Goal: Task Accomplishment & Management: Manage account settings

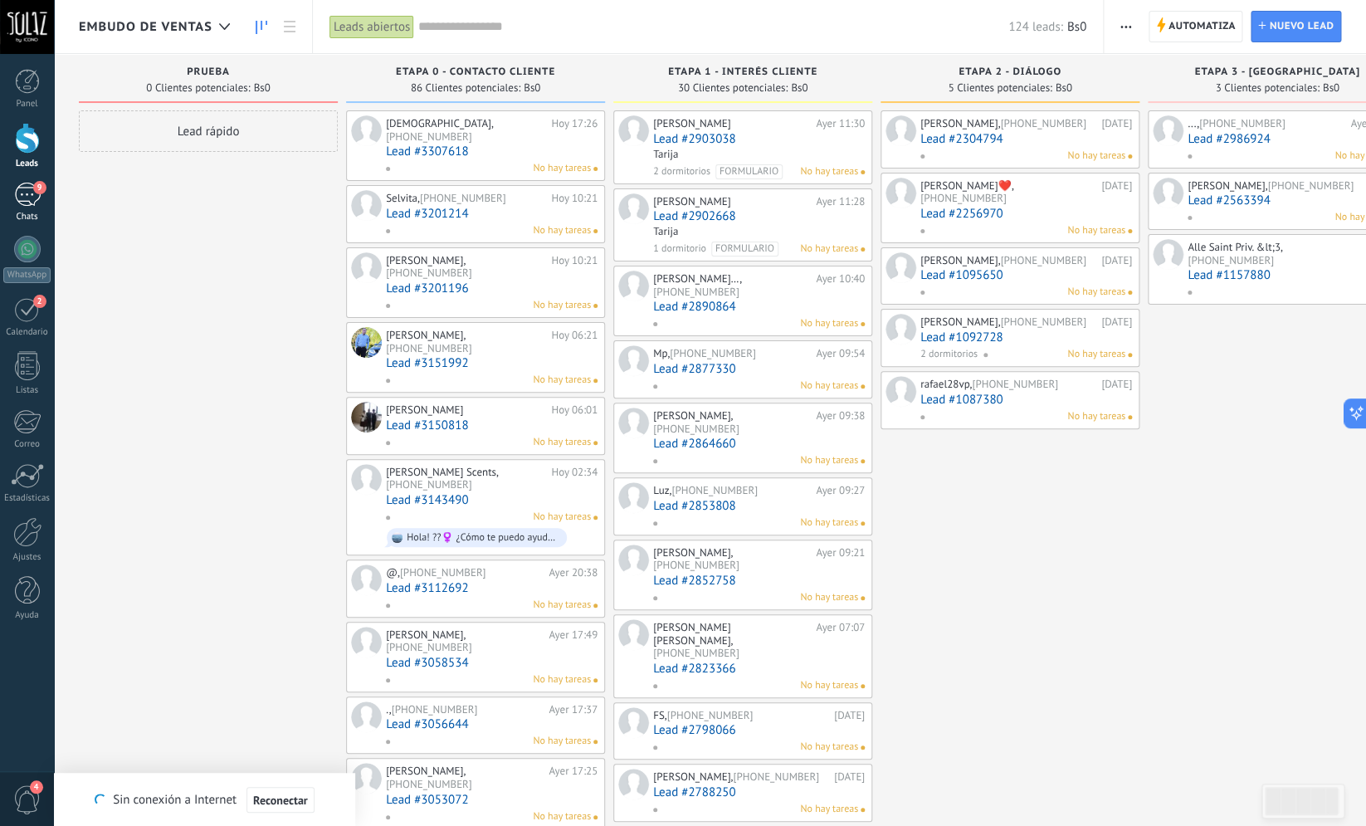
click at [32, 196] on div "9" at bounding box center [27, 195] width 27 height 24
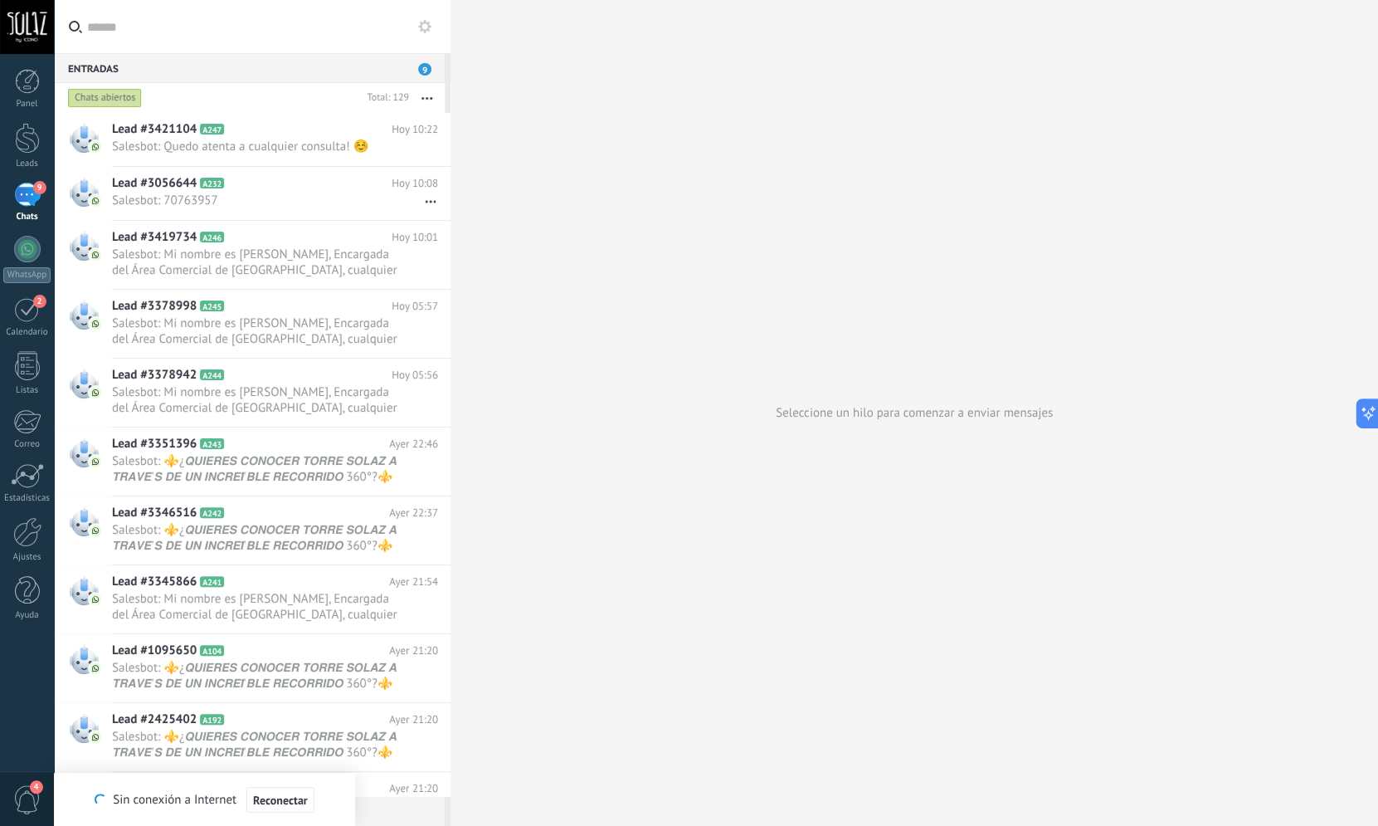
click at [37, 182] on span "9" at bounding box center [39, 187] width 13 height 13
click at [22, 808] on span "4" at bounding box center [27, 799] width 28 height 29
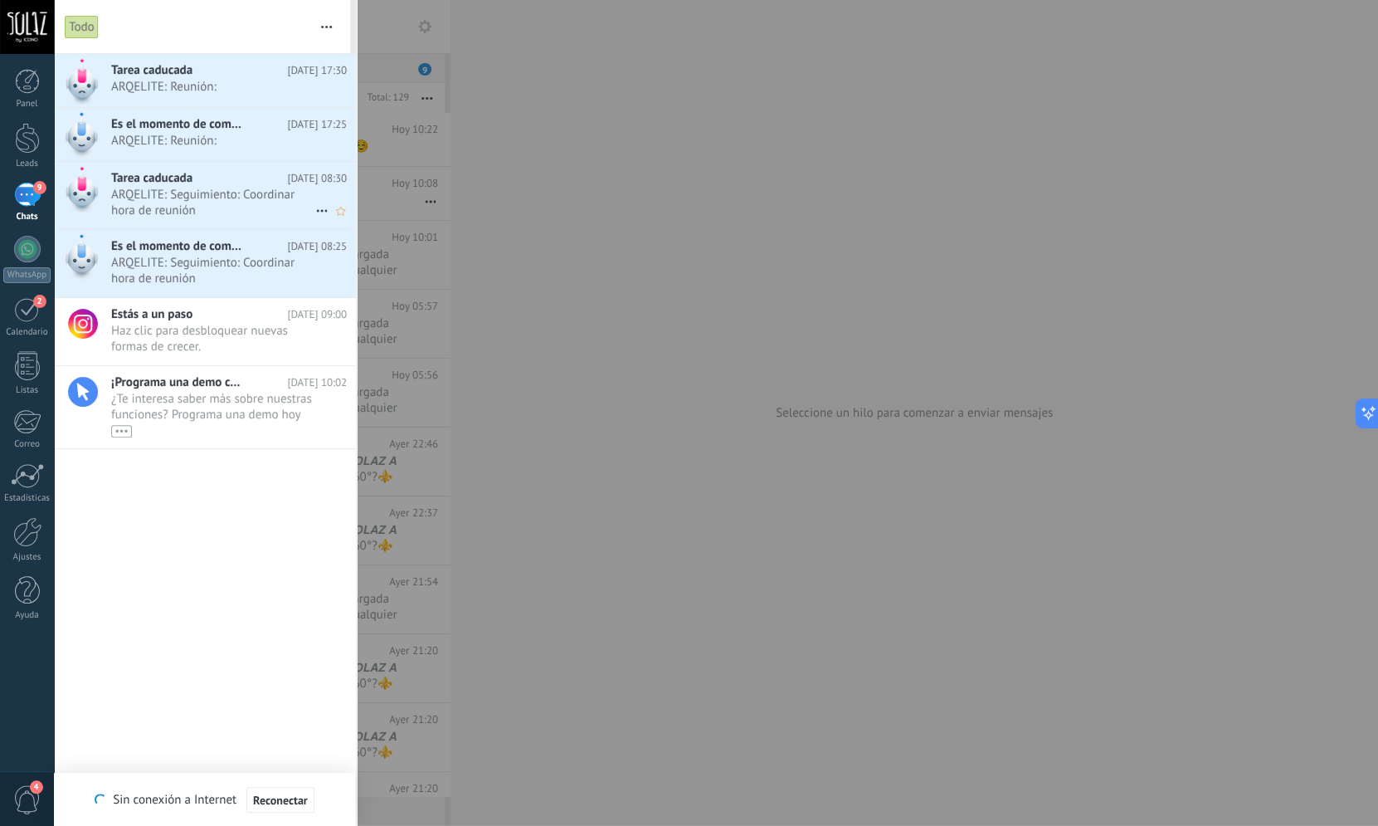
click at [232, 202] on span "ARQELITE: Seguimiento: Coordinar hora de reunión •••" at bounding box center [213, 203] width 204 height 32
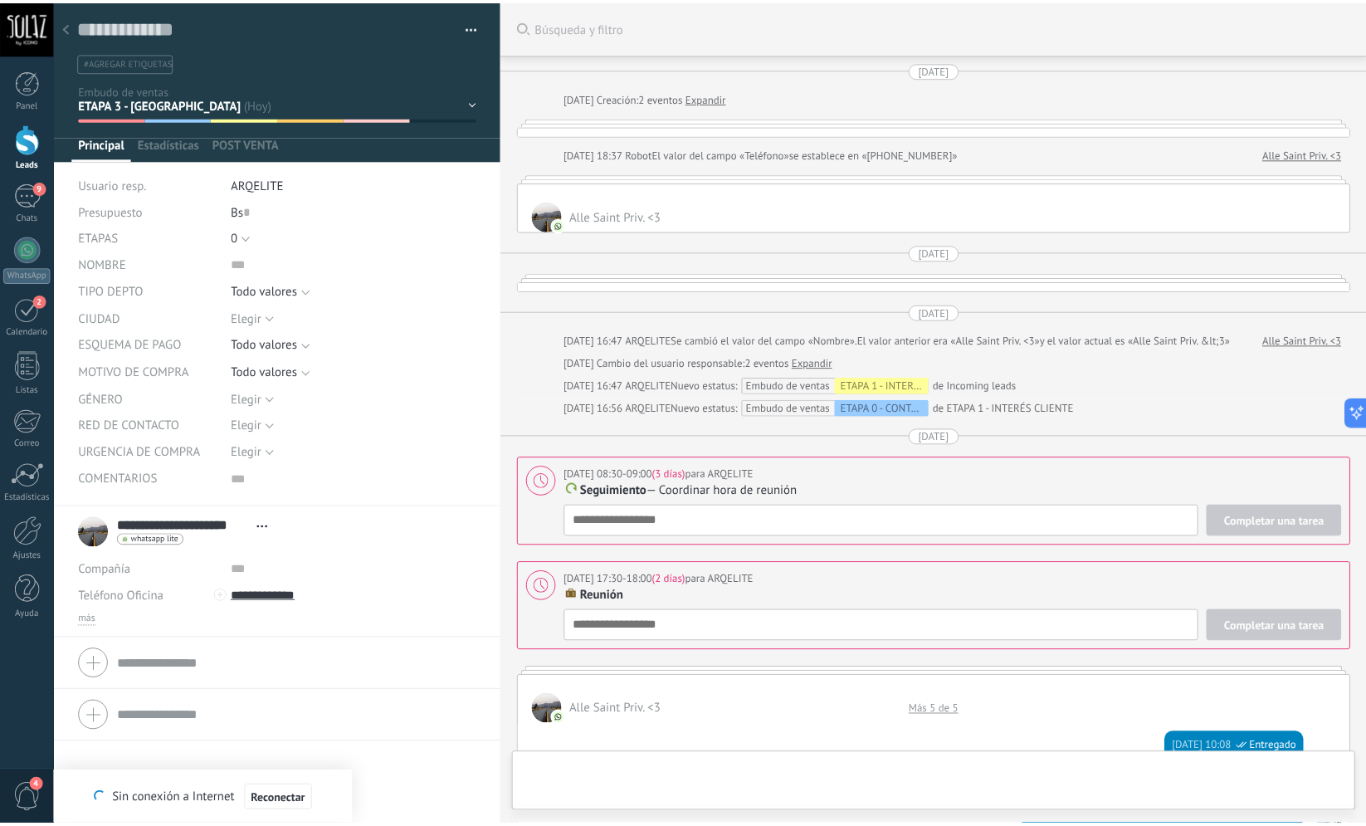
scroll to position [2544, 0]
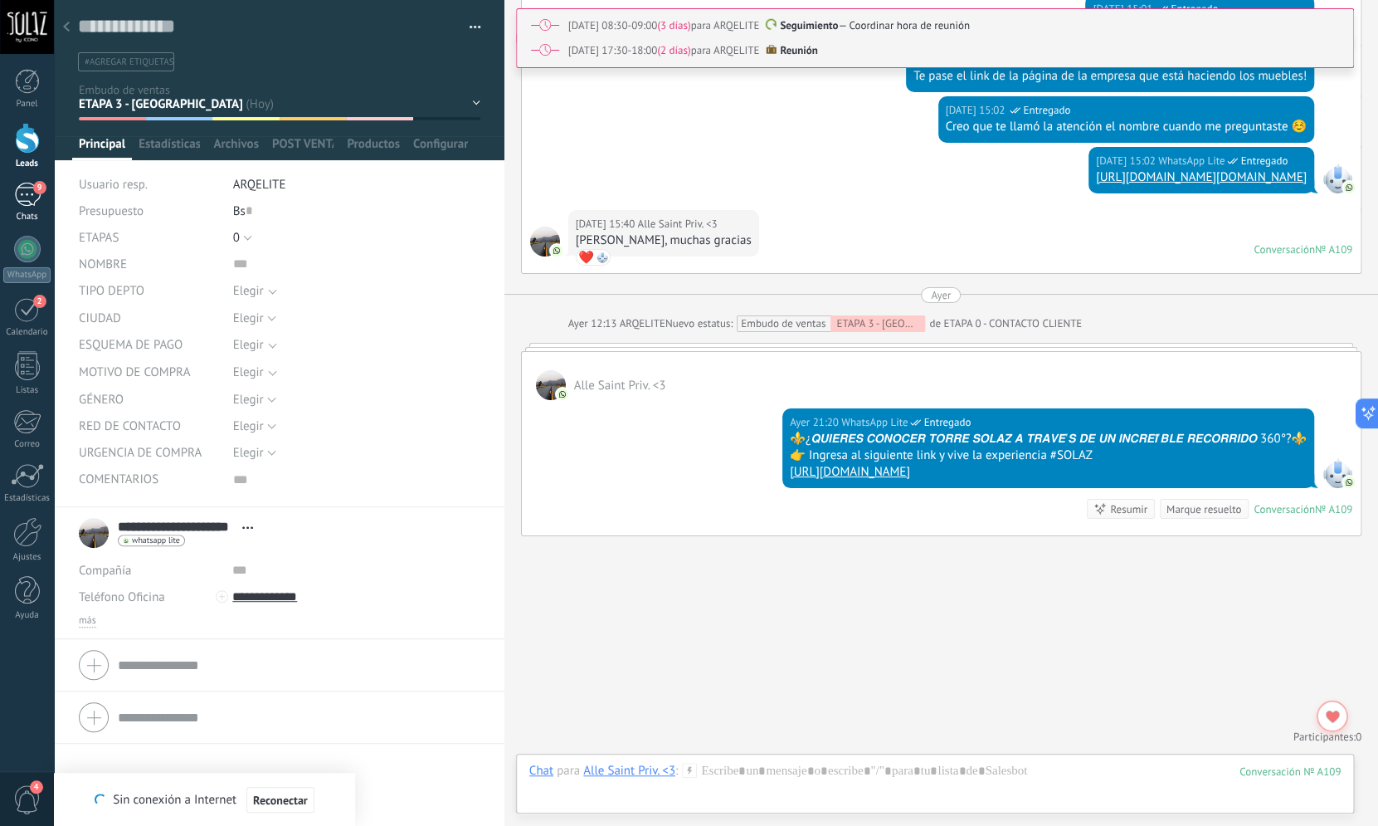
click at [22, 199] on div "9" at bounding box center [27, 195] width 27 height 24
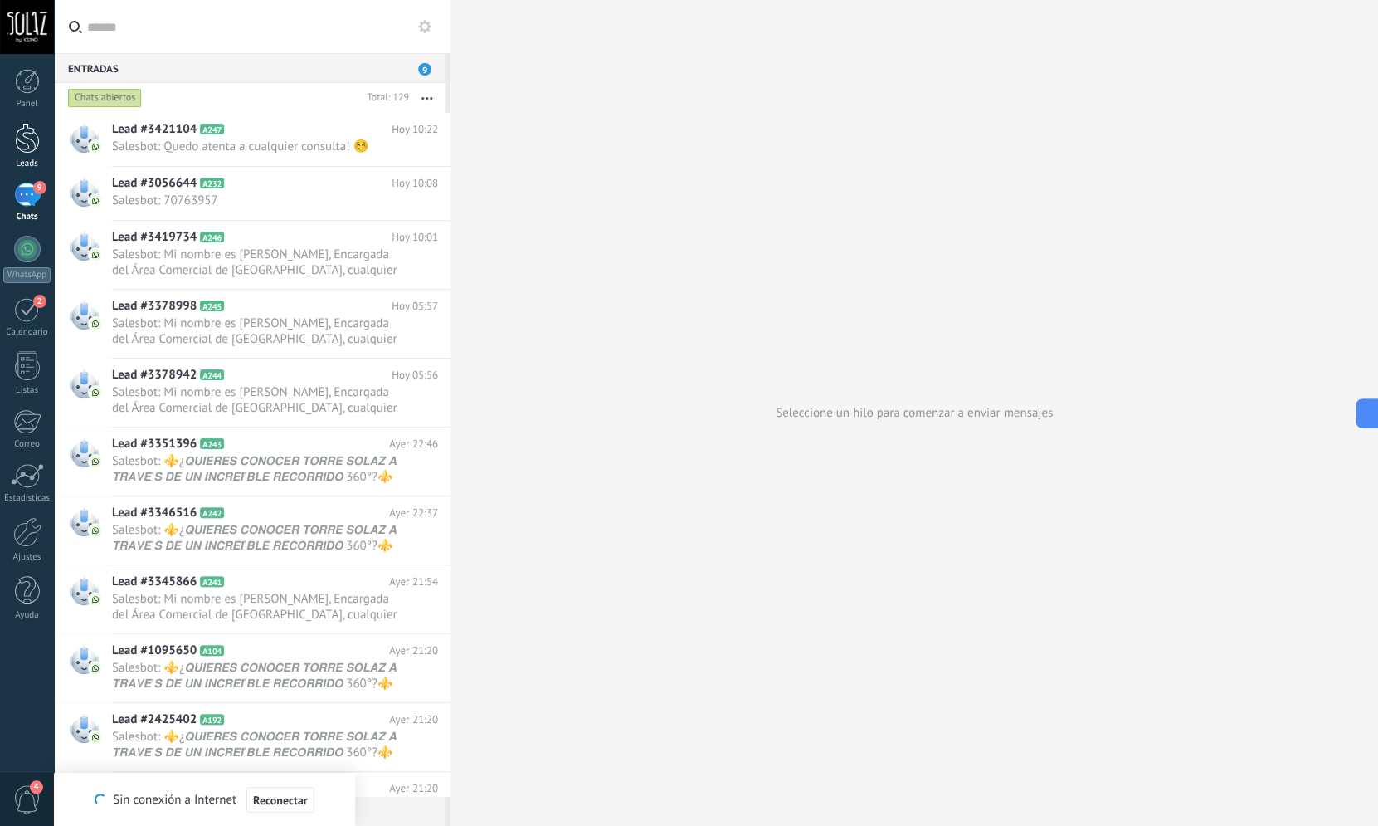
click at [35, 139] on div at bounding box center [27, 138] width 25 height 31
